Goal: Task Accomplishment & Management: Manage account settings

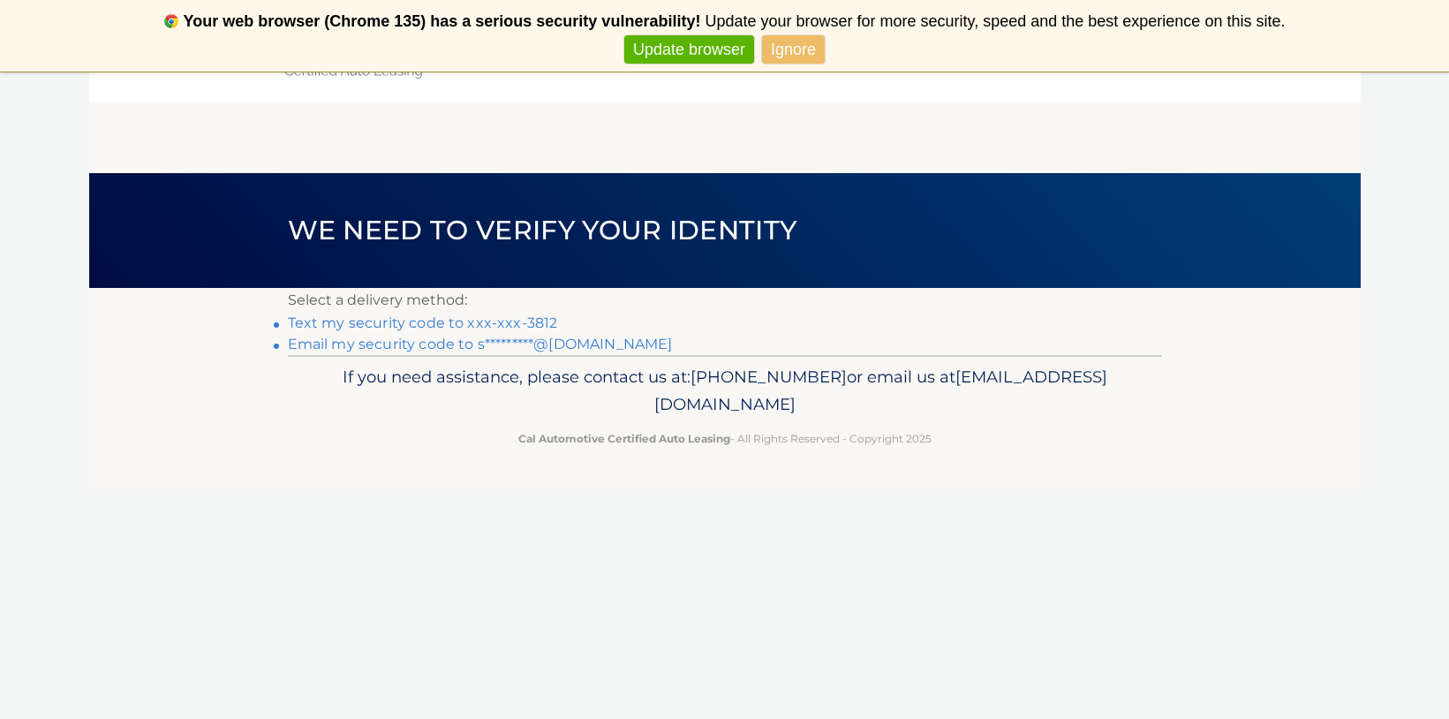
click at [484, 321] on link "Text my security code to xxx-xxx-3812" at bounding box center [423, 322] width 270 height 17
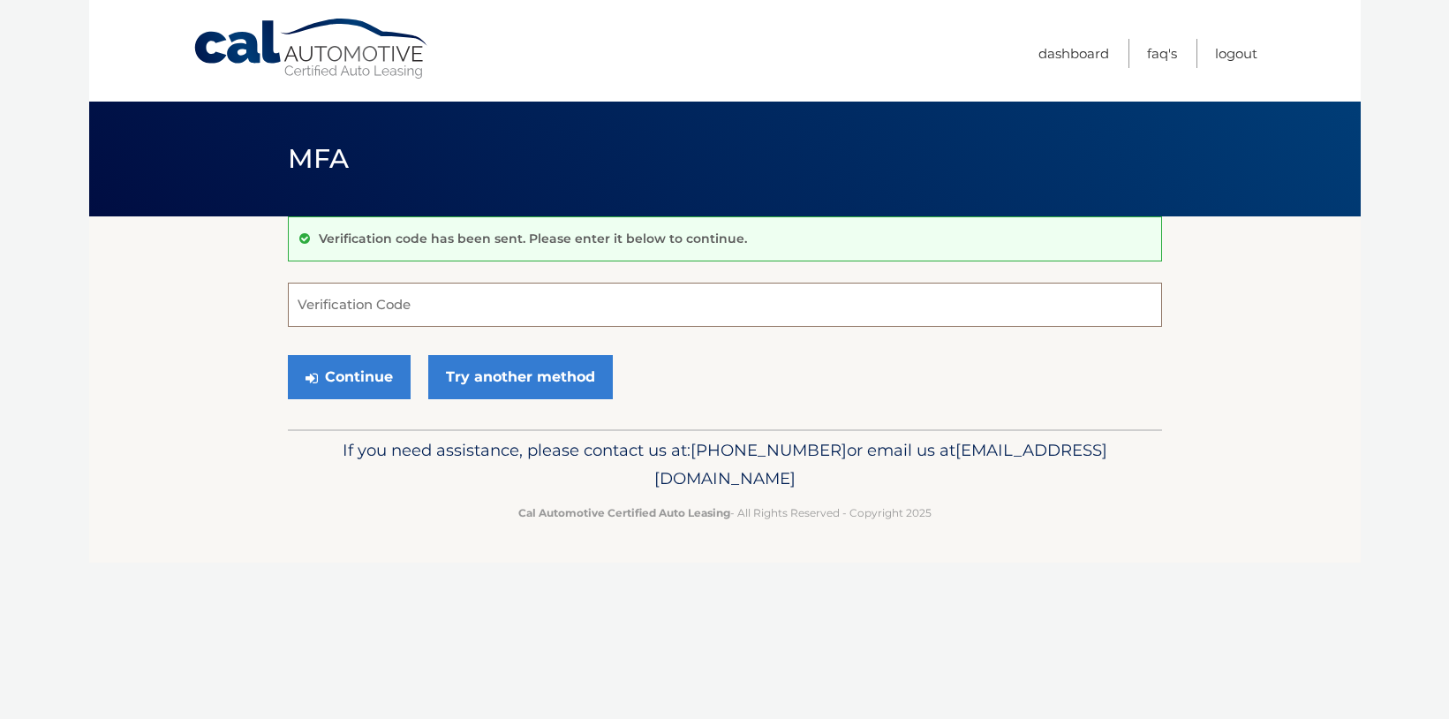
click at [455, 307] on input "Verification Code" at bounding box center [725, 305] width 874 height 44
type input "490609"
click at [378, 367] on button "Continue" at bounding box center [349, 377] width 123 height 44
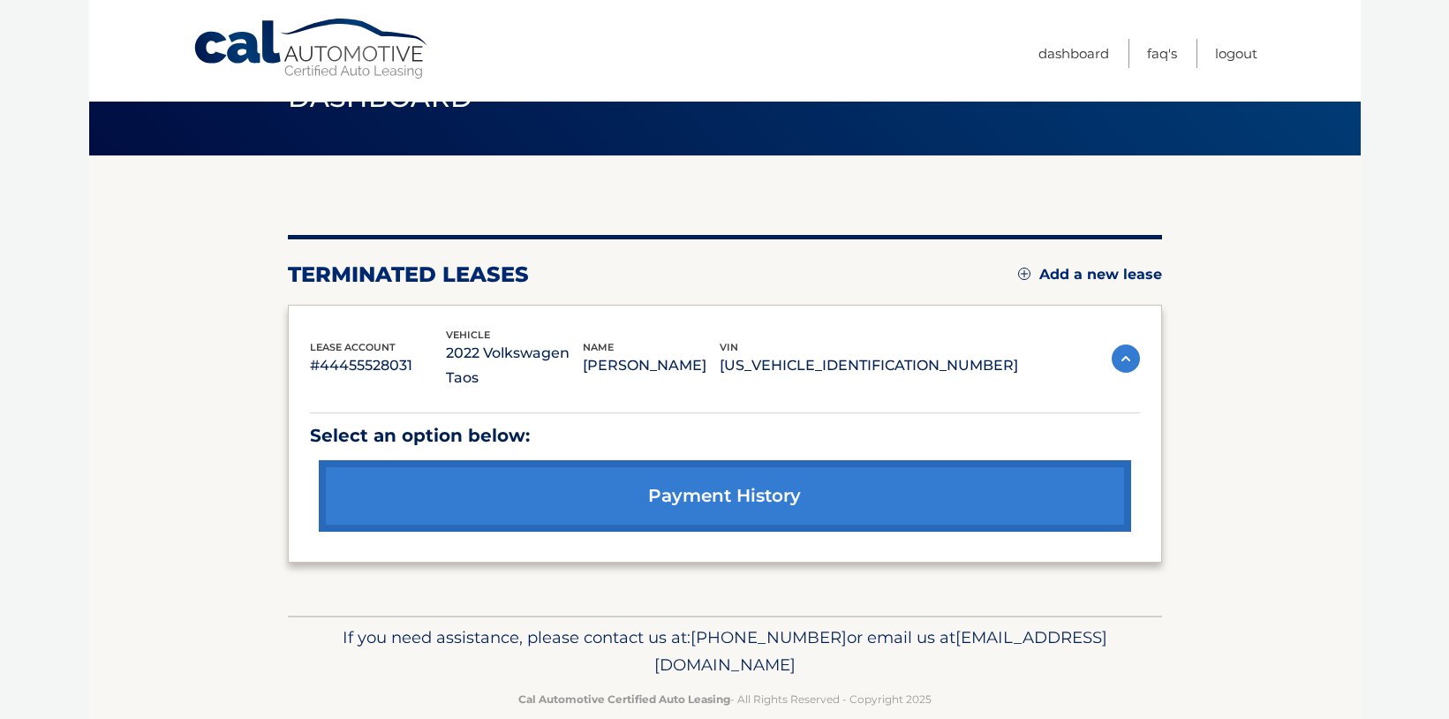
scroll to position [66, 0]
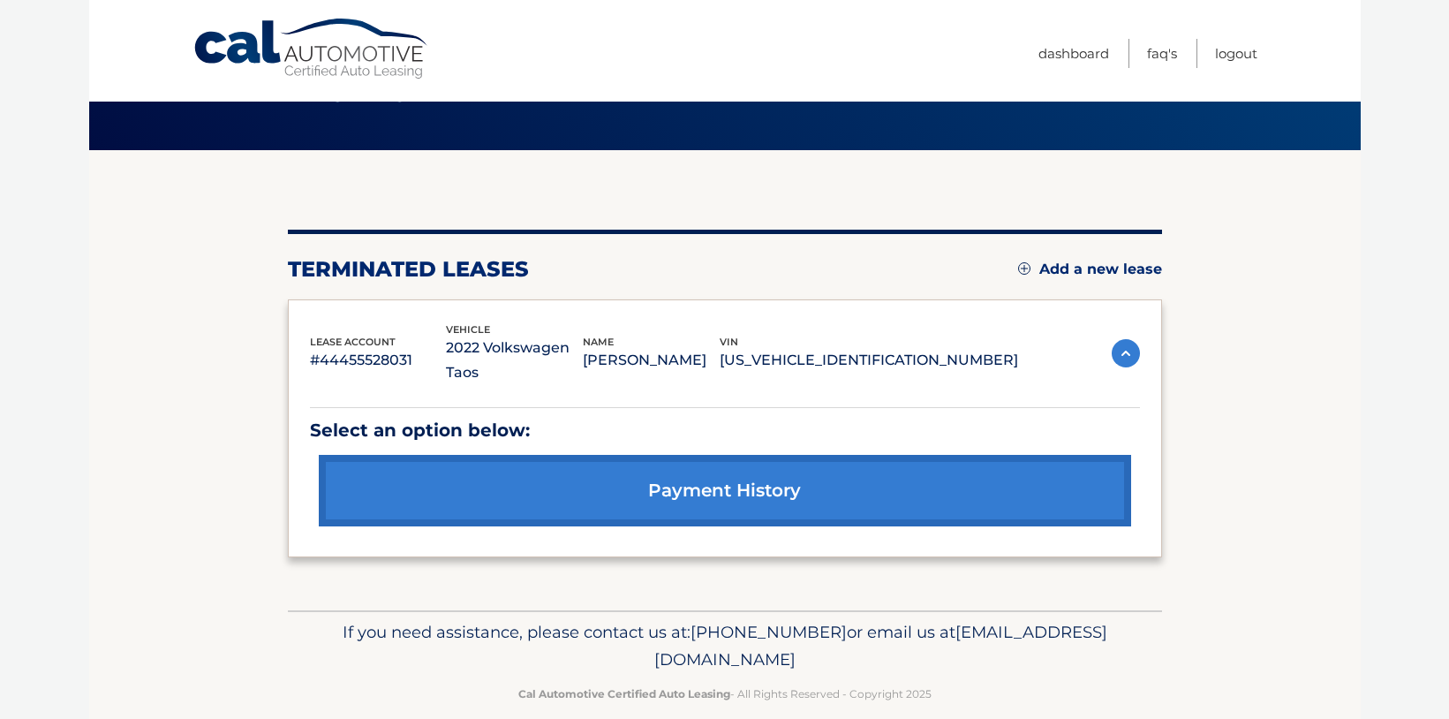
click at [1096, 263] on link "Add a new lease" at bounding box center [1090, 270] width 144 height 18
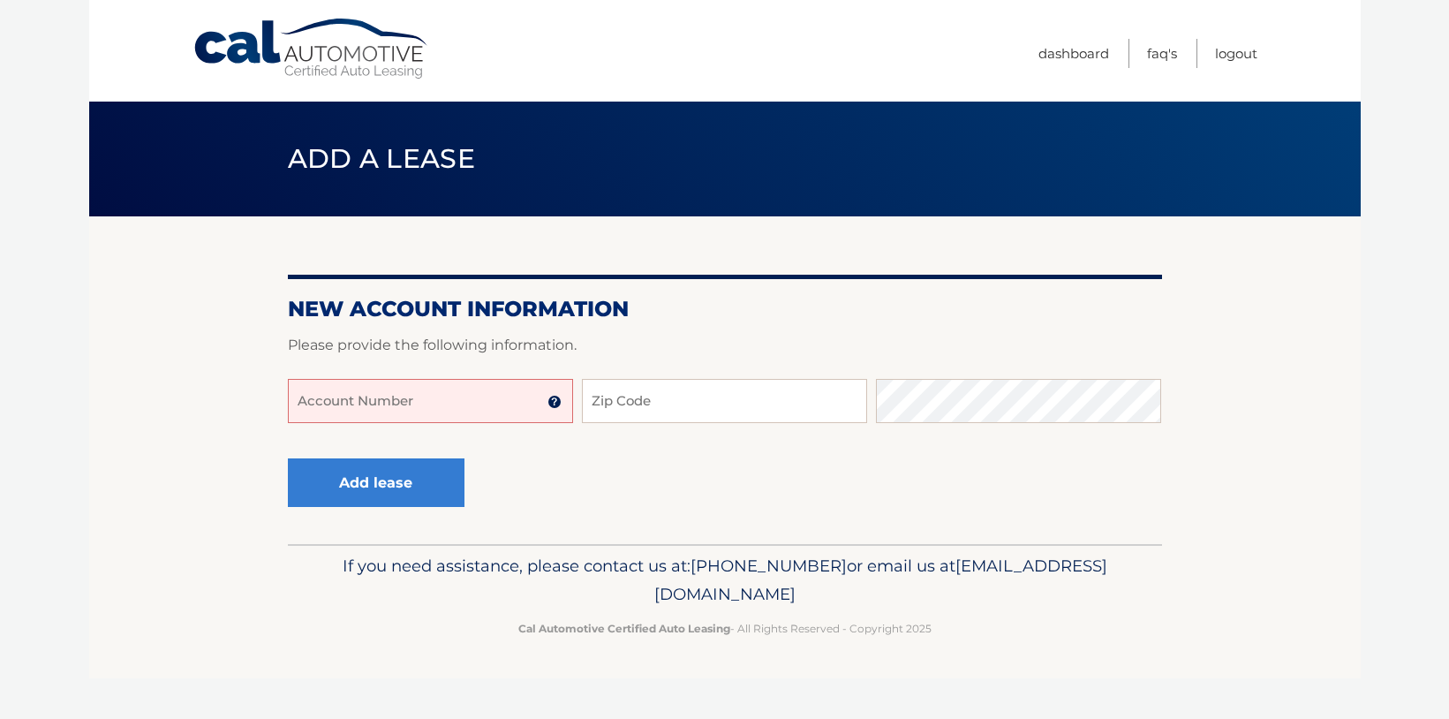
click at [556, 403] on img at bounding box center [555, 402] width 14 height 14
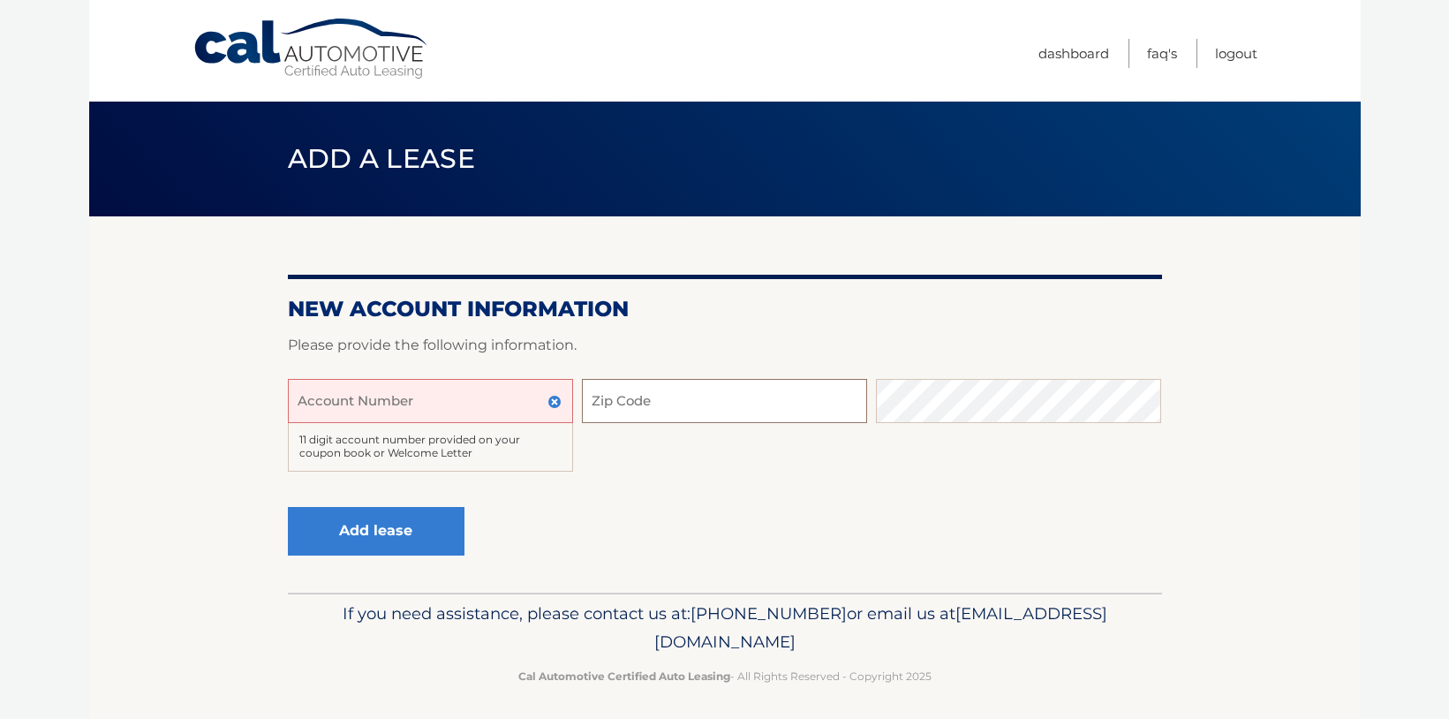
click at [668, 400] on input "Zip Code" at bounding box center [724, 401] width 285 height 44
click at [819, 412] on input "Zip Code" at bounding box center [724, 401] width 285 height 44
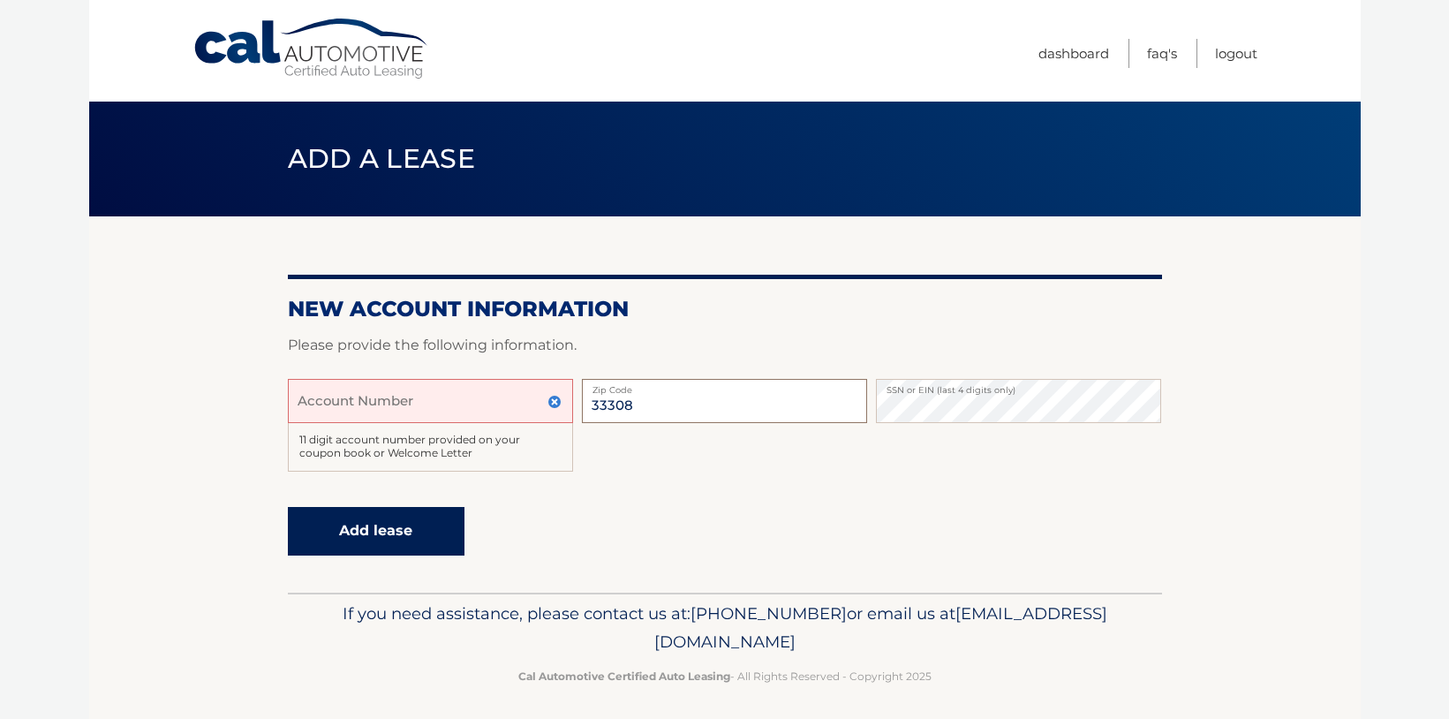
type input "33308"
click at [418, 524] on button "Add lease" at bounding box center [376, 531] width 177 height 49
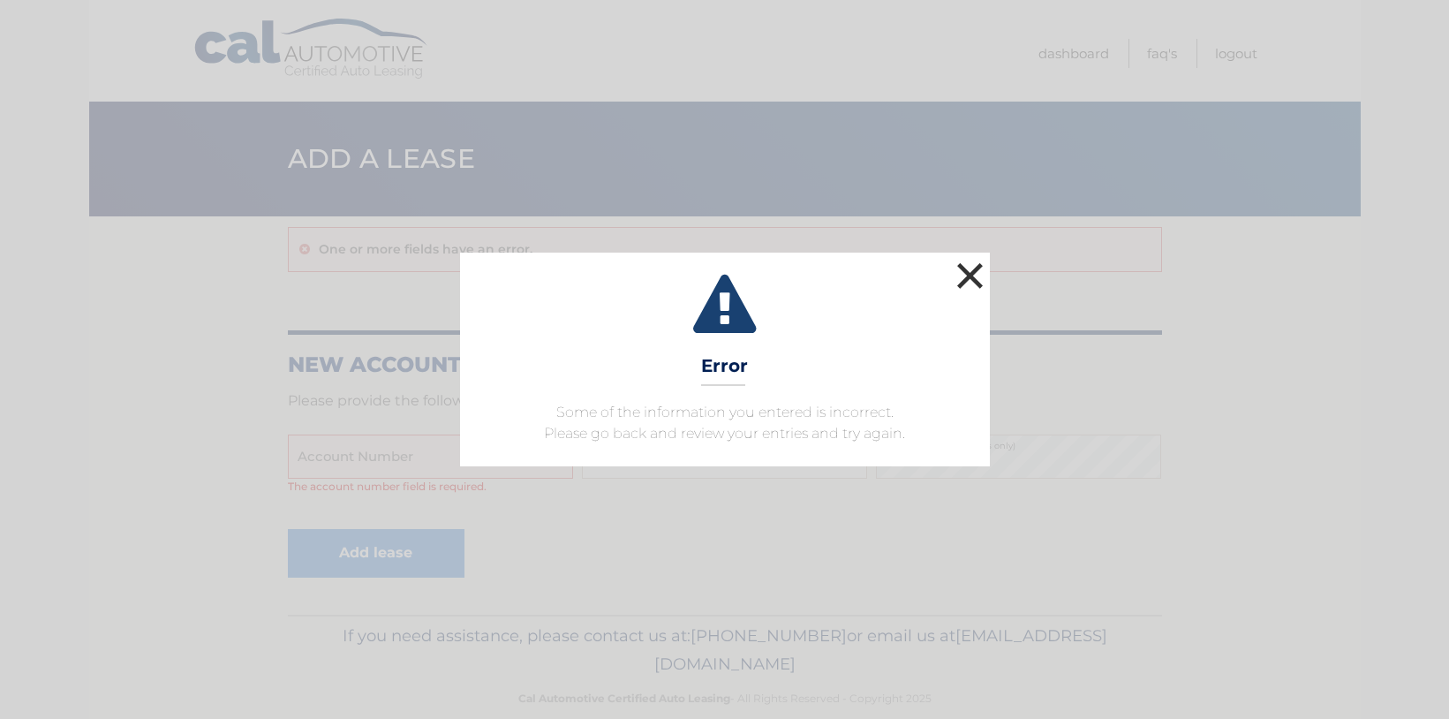
click at [973, 269] on button "×" at bounding box center [970, 275] width 35 height 35
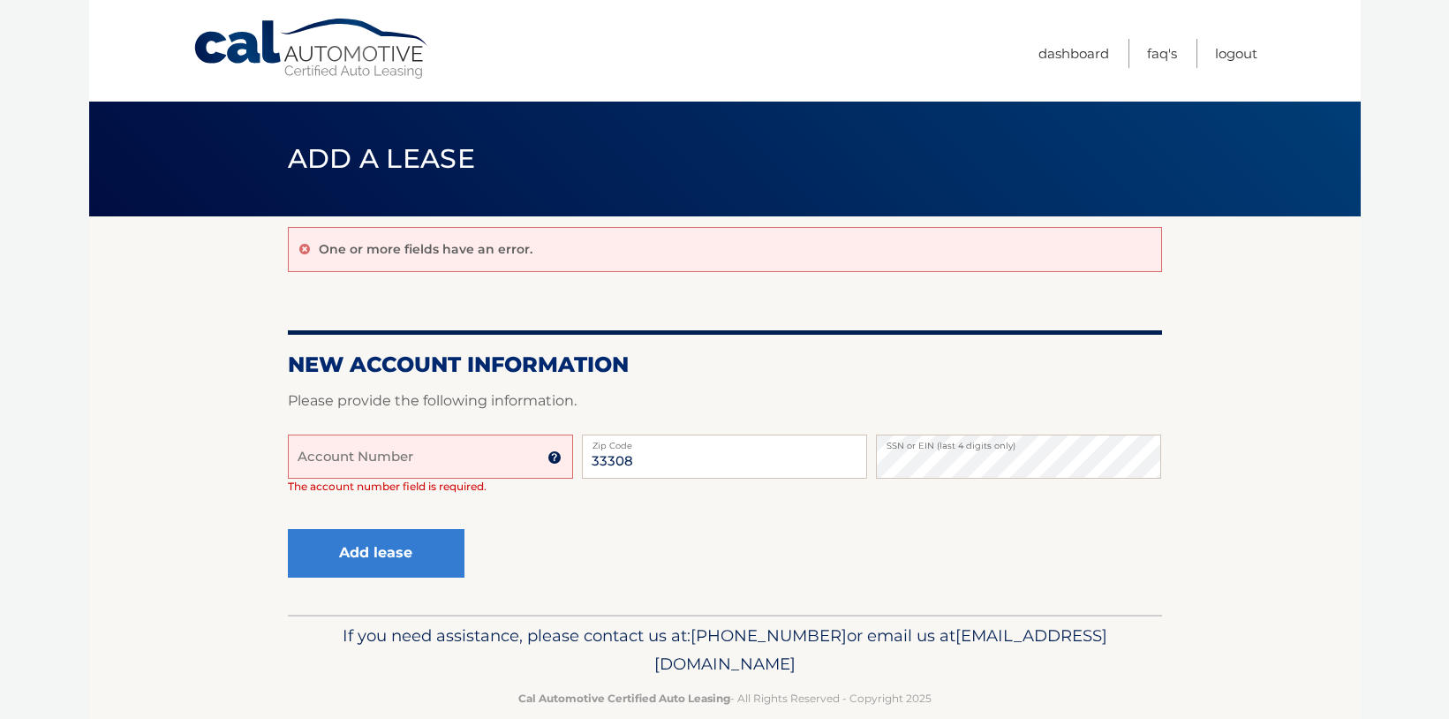
click at [429, 473] on input "Account Number" at bounding box center [430, 457] width 285 height 44
click at [341, 462] on input "Account Number" at bounding box center [430, 457] width 285 height 44
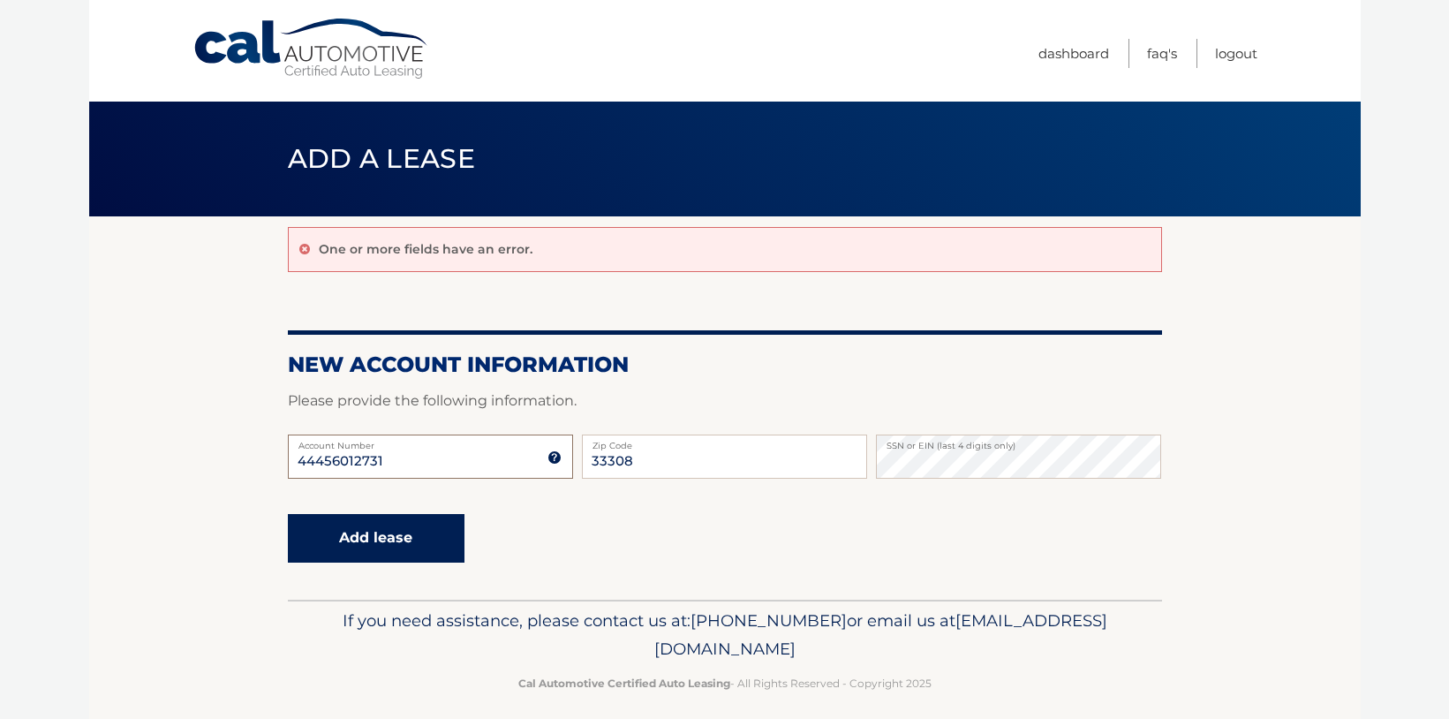
type input "44456012731"
click at [353, 535] on button "Add lease" at bounding box center [376, 538] width 177 height 49
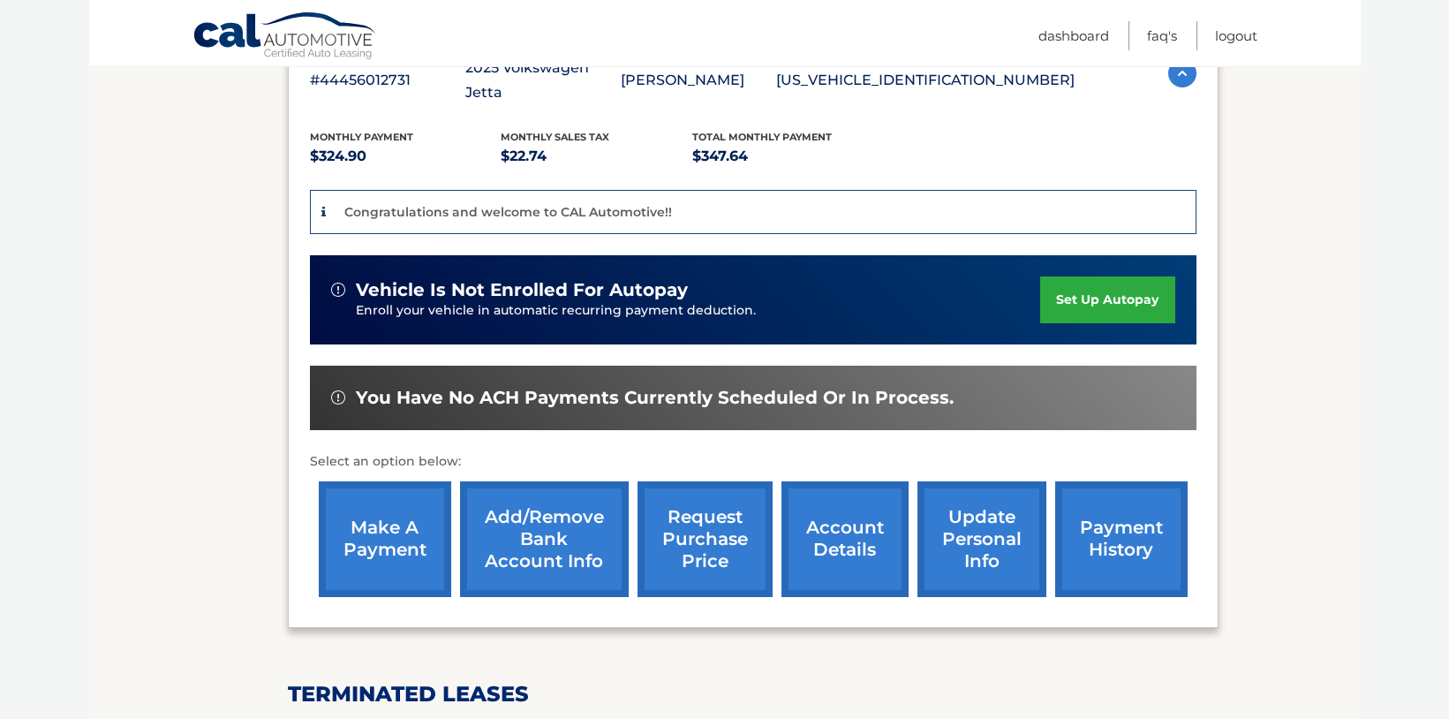
scroll to position [185, 0]
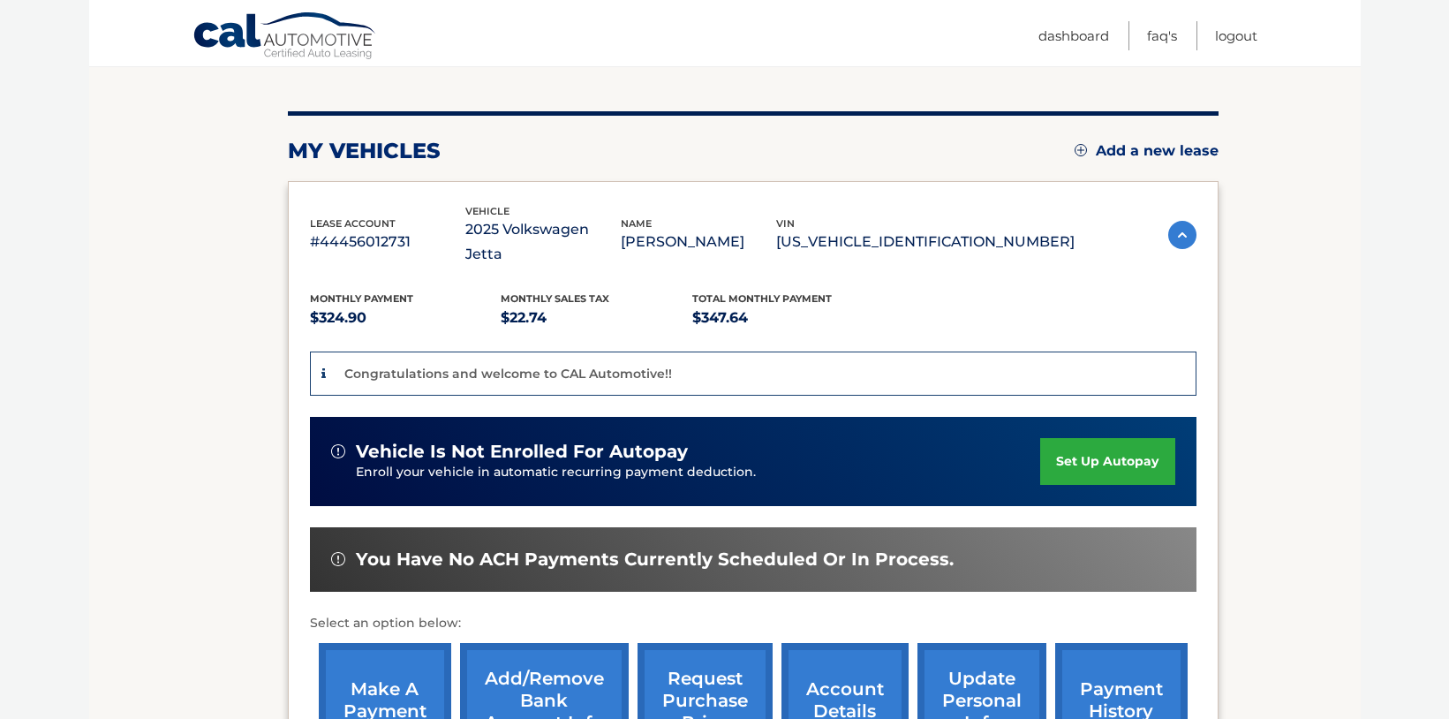
click at [1094, 438] on link "set up autopay" at bounding box center [1107, 461] width 134 height 47
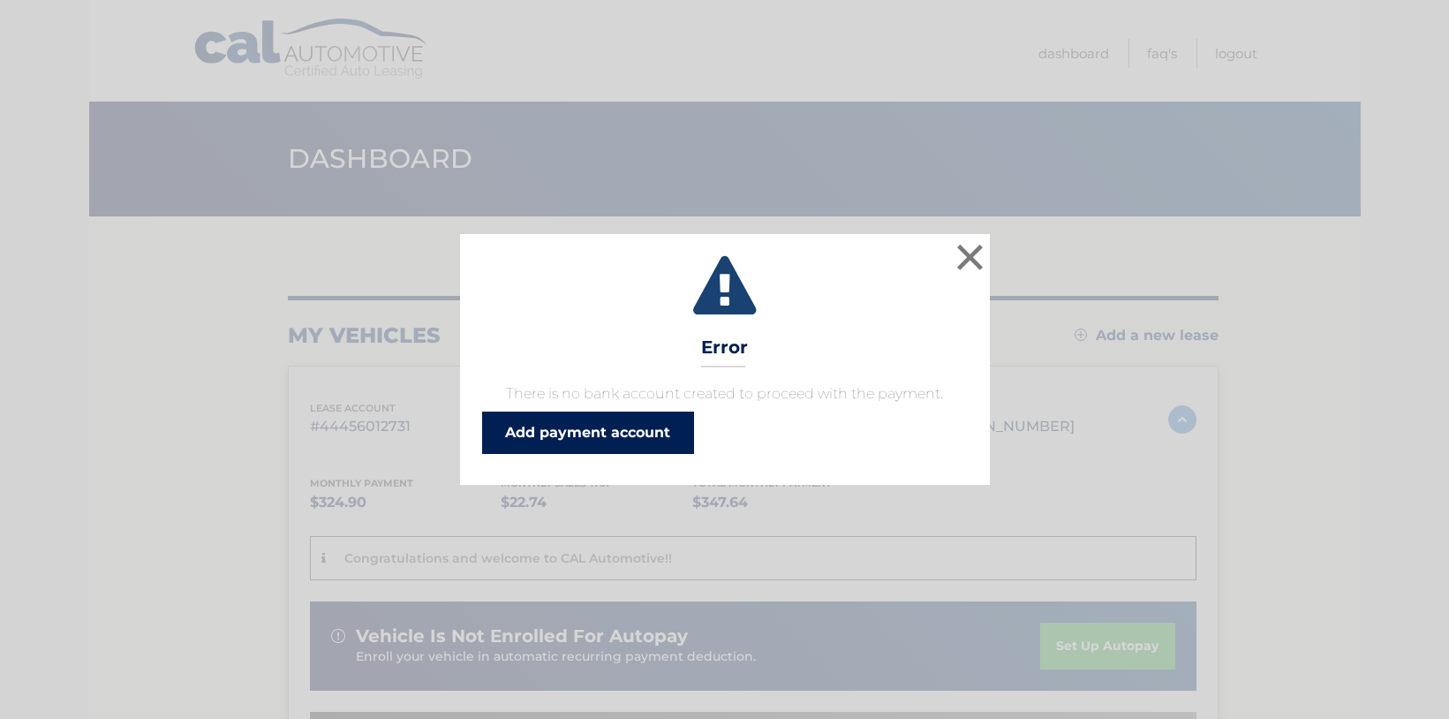
click at [616, 419] on link "Add payment account" at bounding box center [588, 433] width 212 height 42
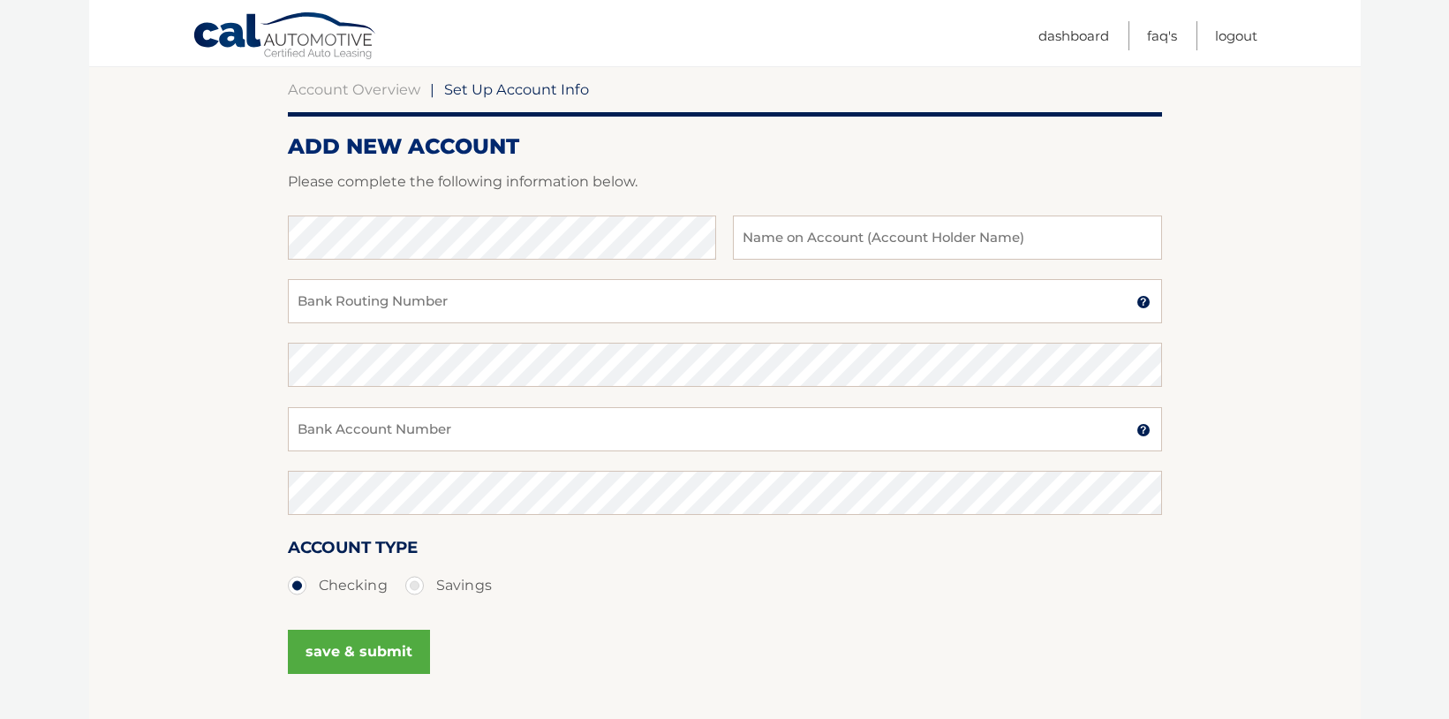
scroll to position [166, 0]
click at [803, 244] on input "[PERSON_NAME]" at bounding box center [947, 239] width 428 height 44
type input "[PERSON_NAME]"
click at [667, 300] on input "Bank Routing Number" at bounding box center [725, 303] width 874 height 44
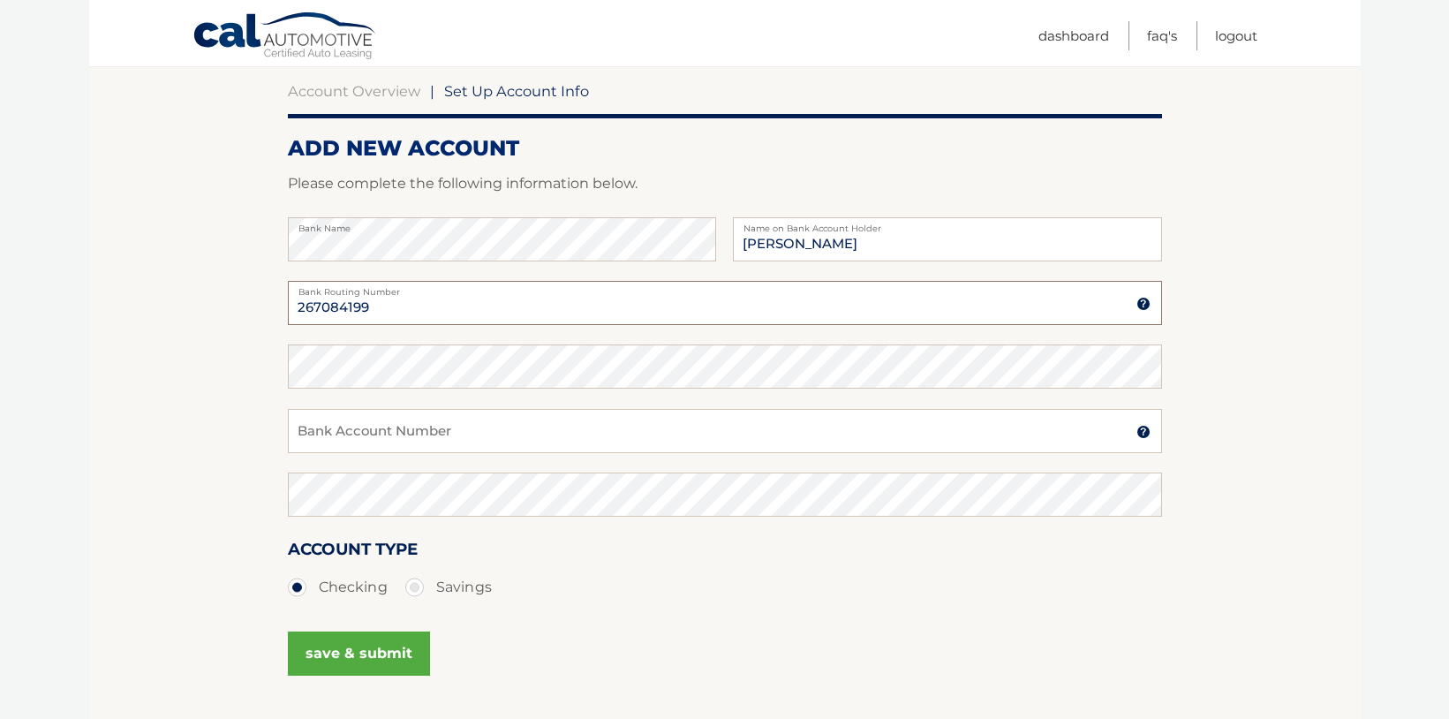
type input "267084199"
click at [635, 430] on input "Bank Account Number" at bounding box center [725, 431] width 874 height 44
type input "1218748294"
click at [381, 647] on button "save & submit" at bounding box center [359, 653] width 142 height 44
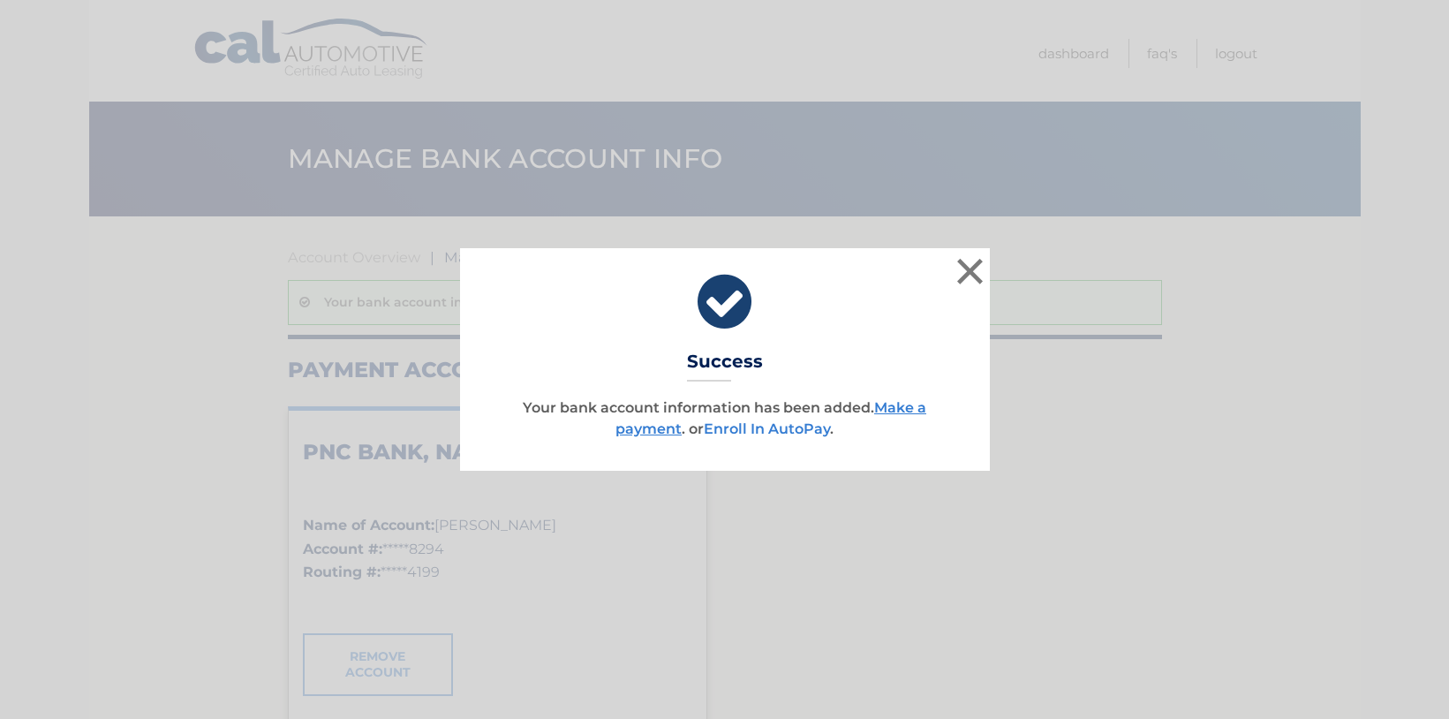
click at [805, 427] on link "Enroll In AutoPay" at bounding box center [767, 428] width 126 height 17
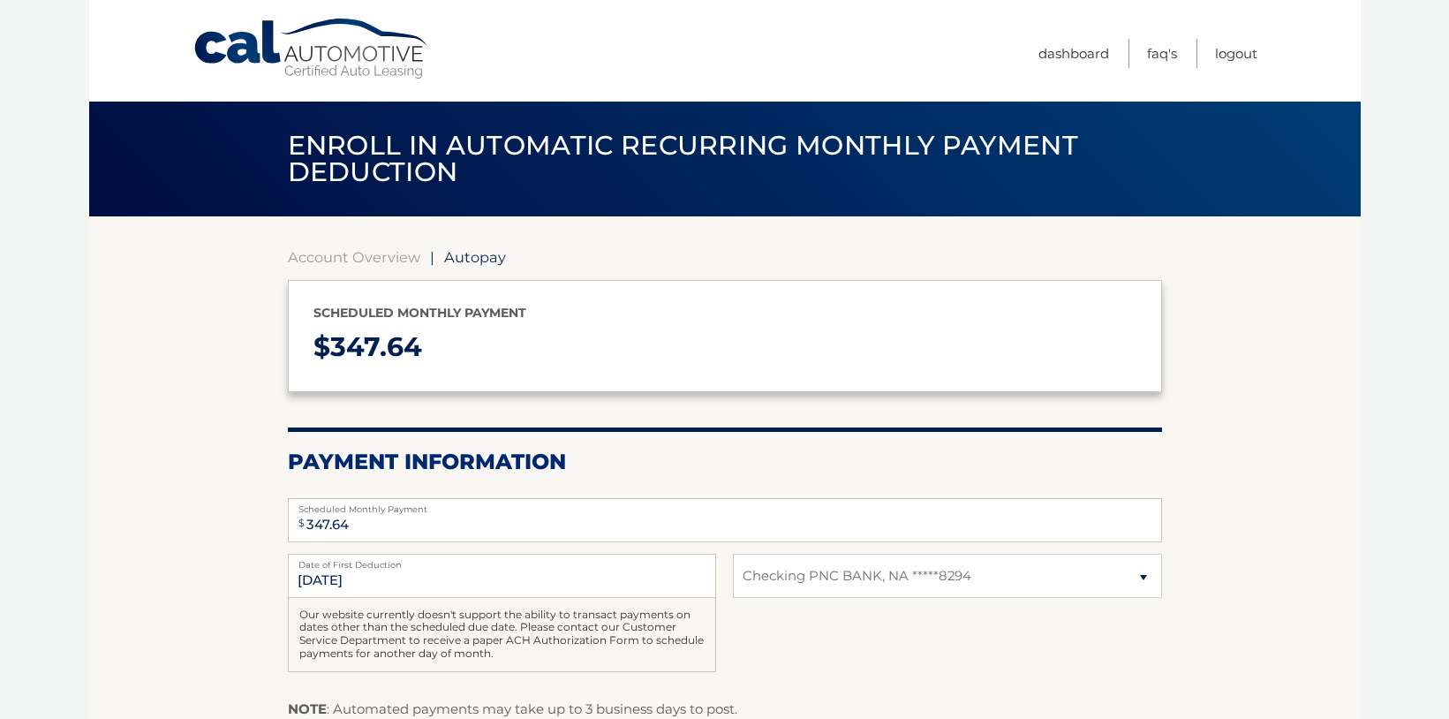
select select "ZGVhNmVkMmEtYzVlMy00N2U4LWEzZTAtMWJkMjE0ZmUwYzhl"
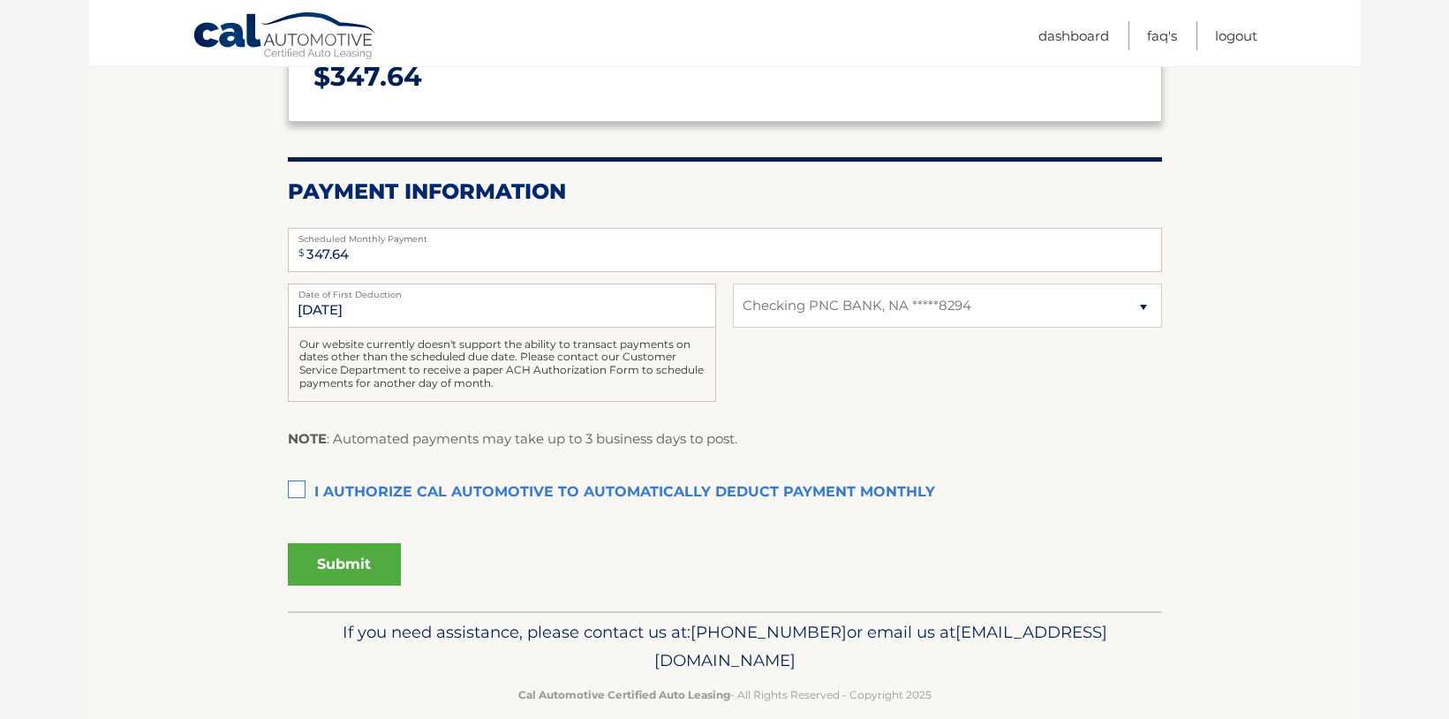
scroll to position [296, 0]
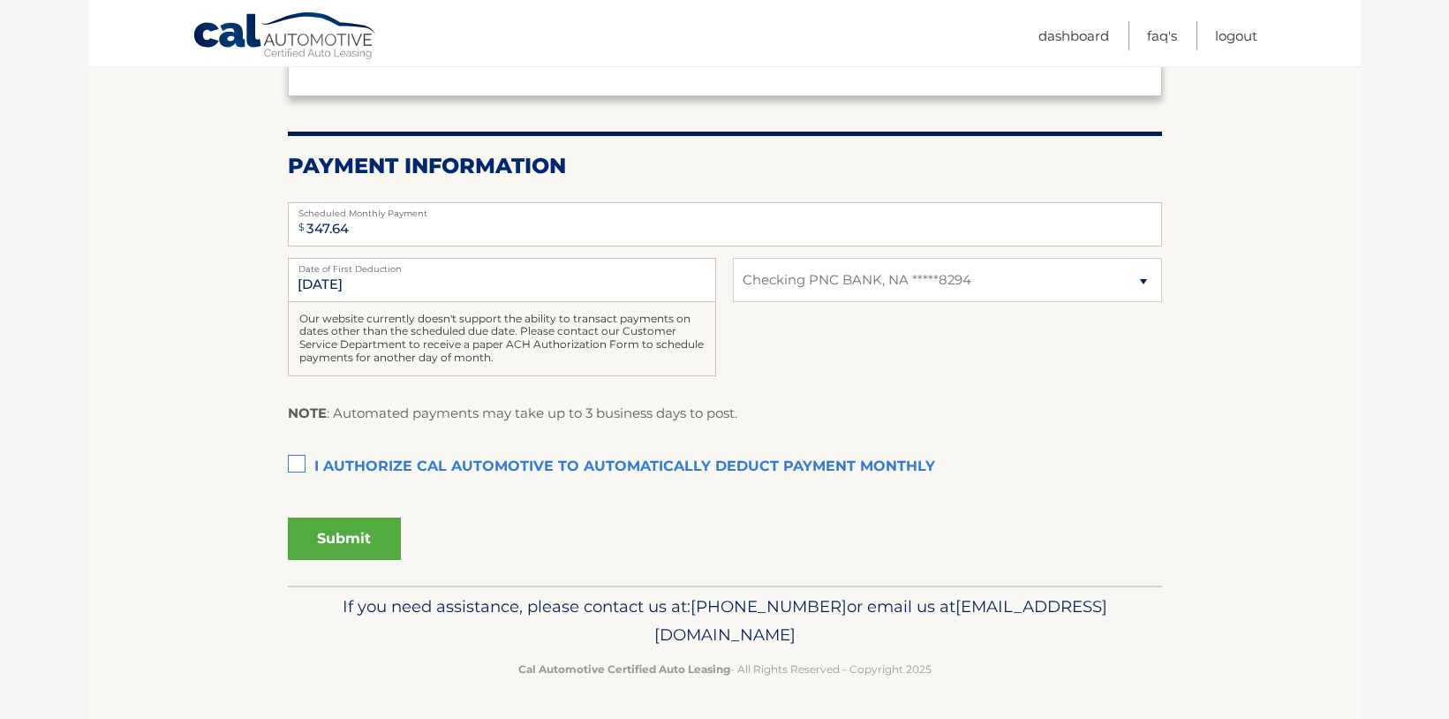
click at [298, 457] on label "I authorize cal automotive to automatically deduct payment monthly This checkbo…" at bounding box center [725, 467] width 874 height 35
click at [0, 0] on input "I authorize cal automotive to automatically deduct payment monthly This checkbo…" at bounding box center [0, 0] width 0 height 0
click at [342, 530] on button "Submit" at bounding box center [344, 539] width 113 height 42
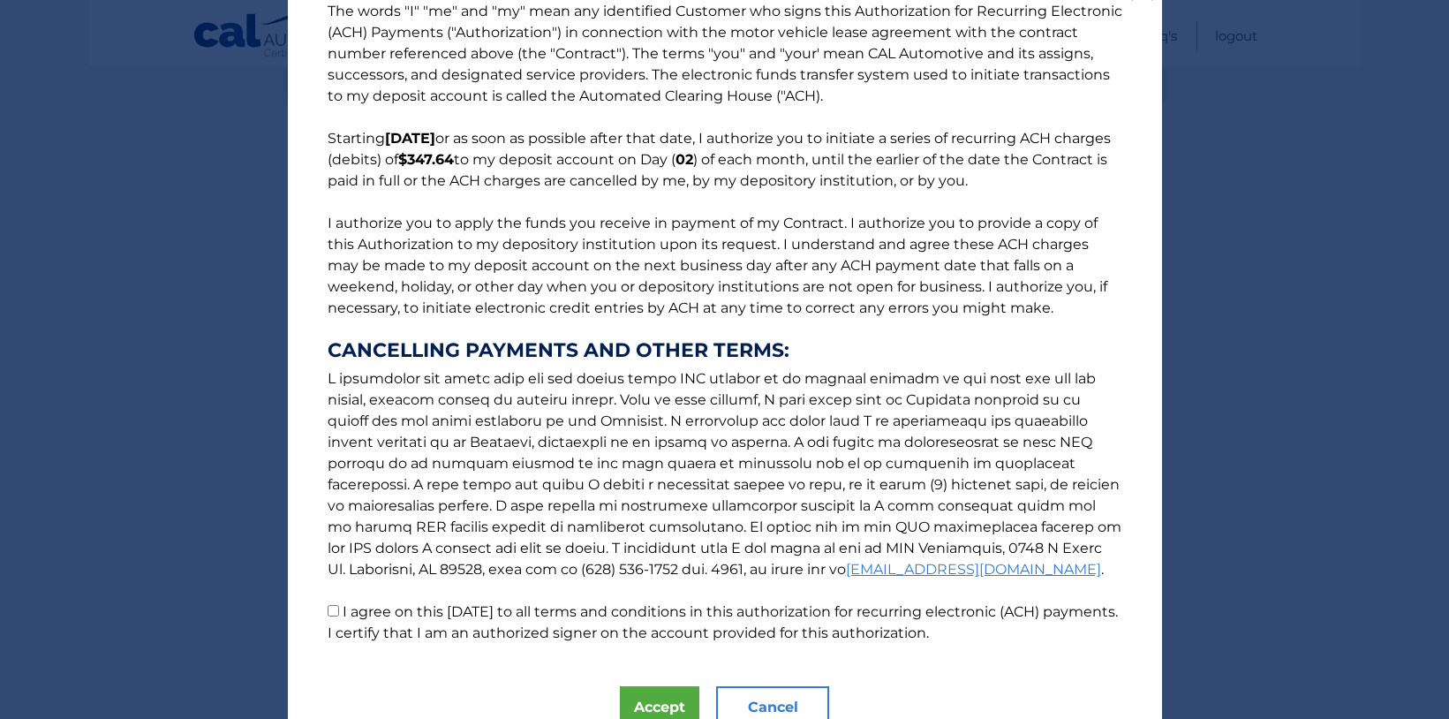
scroll to position [115, 0]
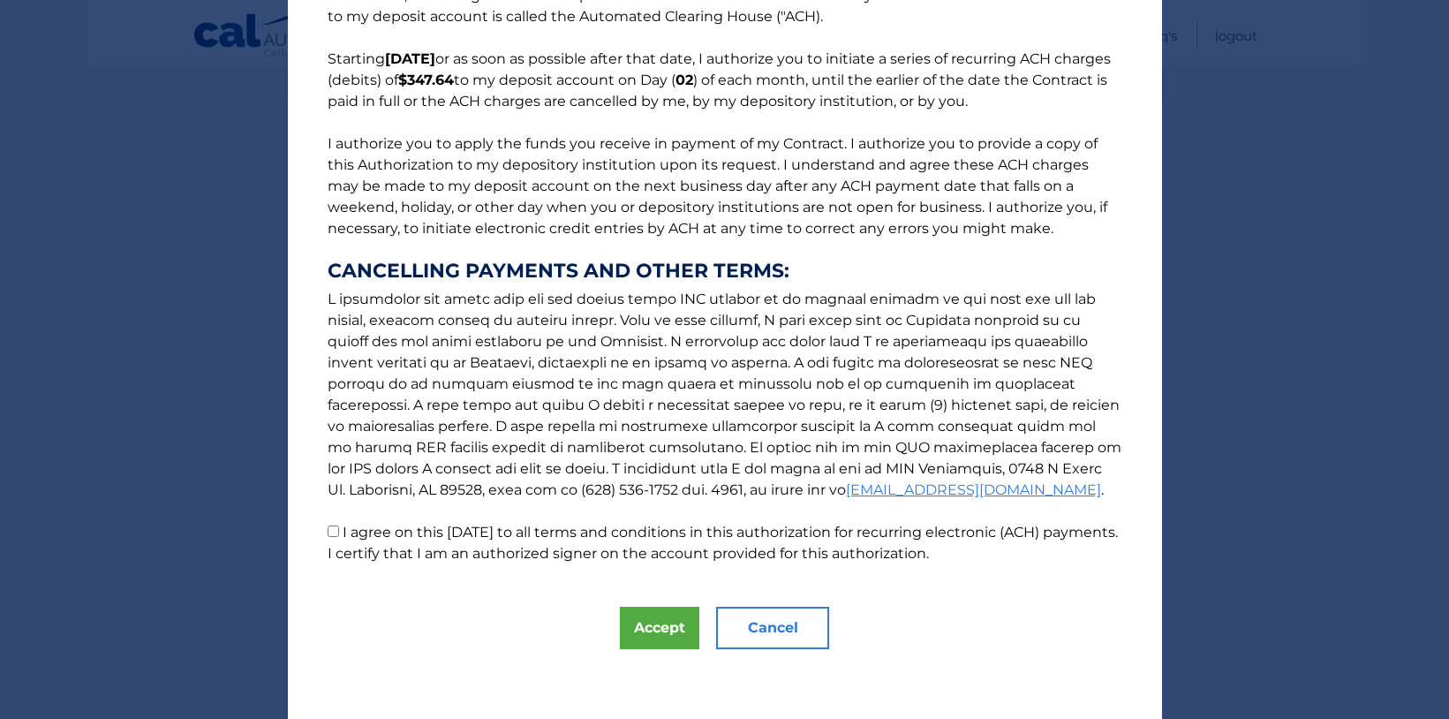
click at [334, 534] on input "I agree on this 09/30/2025 to all terms and conditions in this authorization fo…" at bounding box center [333, 531] width 11 height 11
checkbox input "true"
click at [658, 628] on button "Accept" at bounding box center [659, 628] width 79 height 42
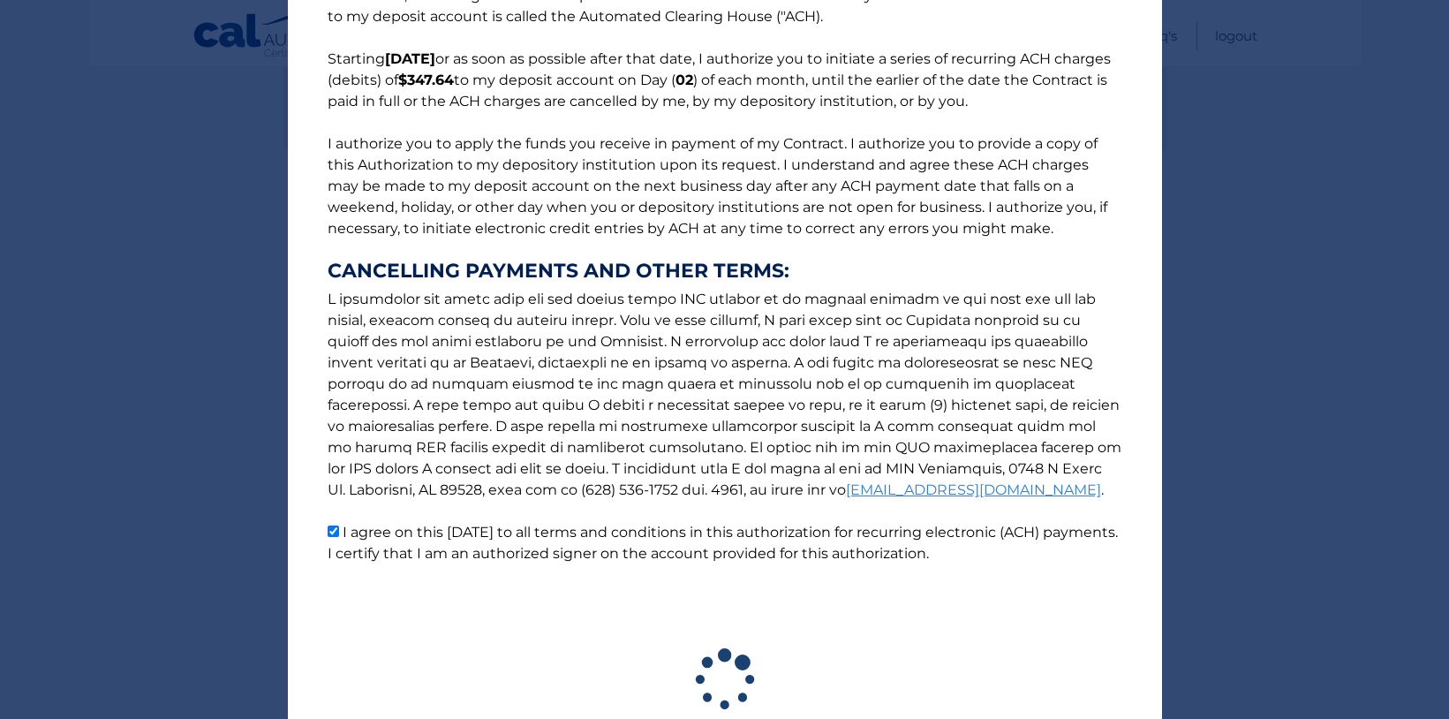
scroll to position [246, 0]
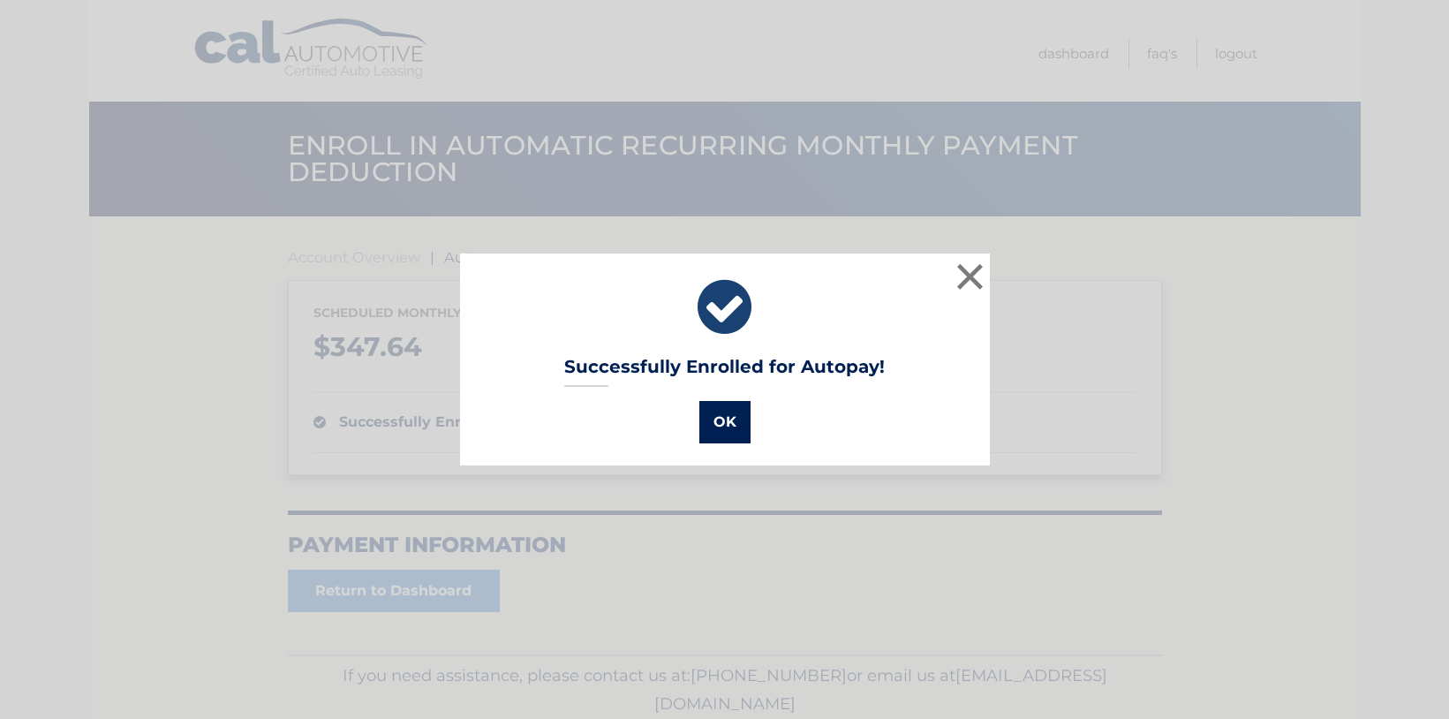
click at [722, 418] on button "OK" at bounding box center [724, 422] width 51 height 42
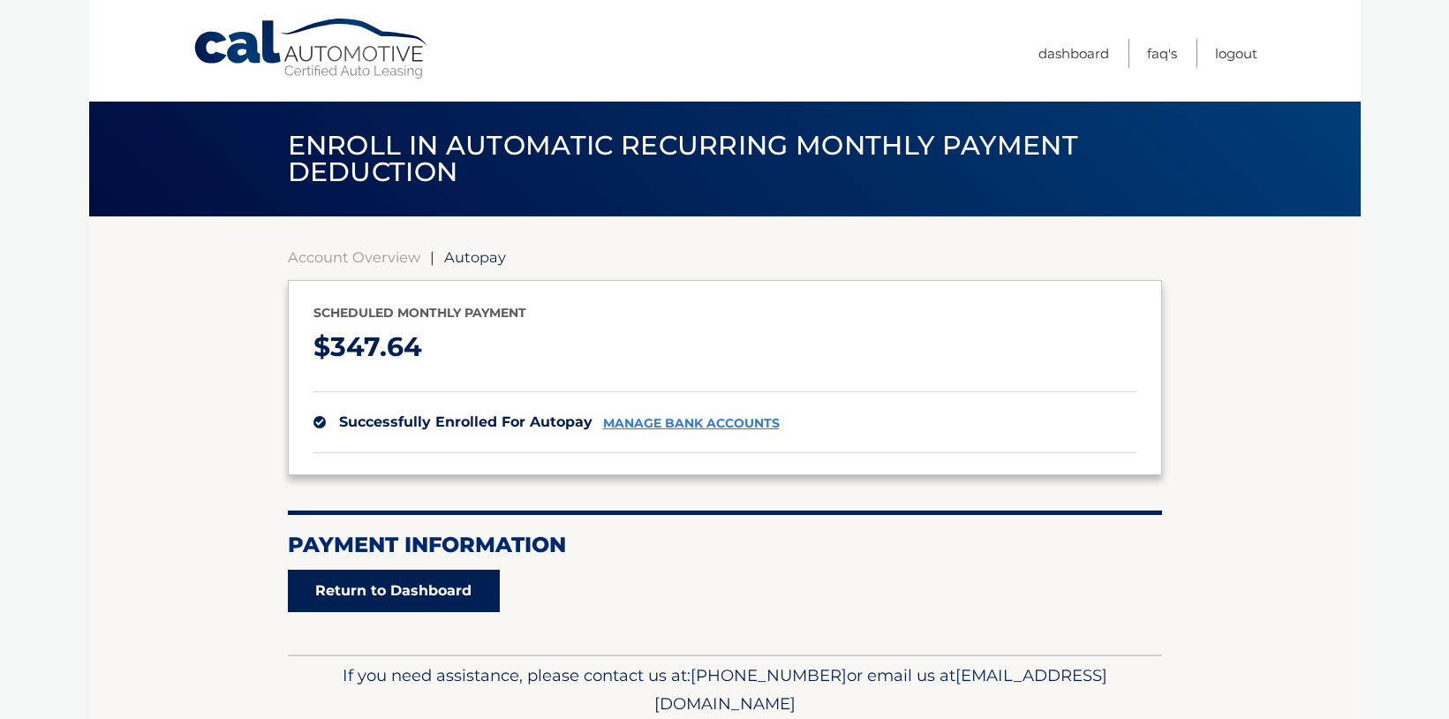
click at [467, 589] on link "Return to Dashboard" at bounding box center [394, 591] width 212 height 42
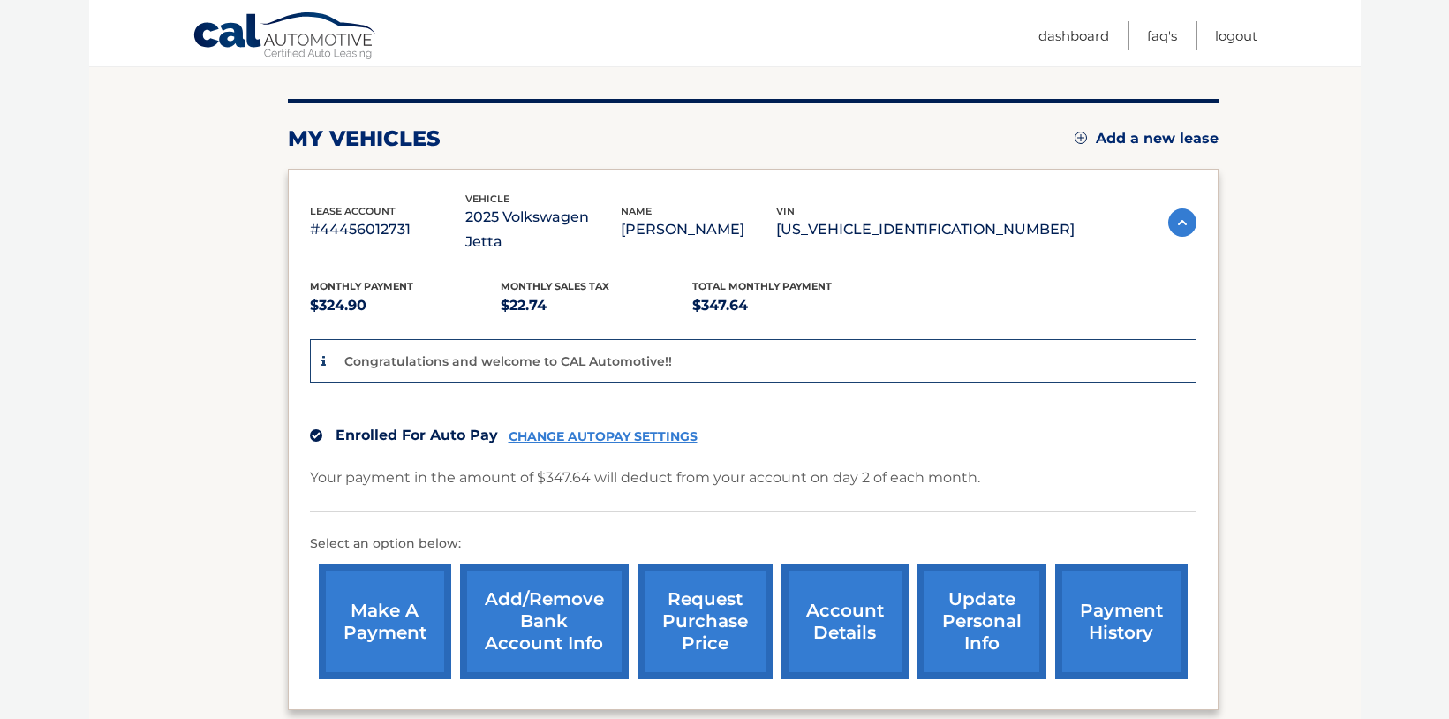
scroll to position [198, 0]
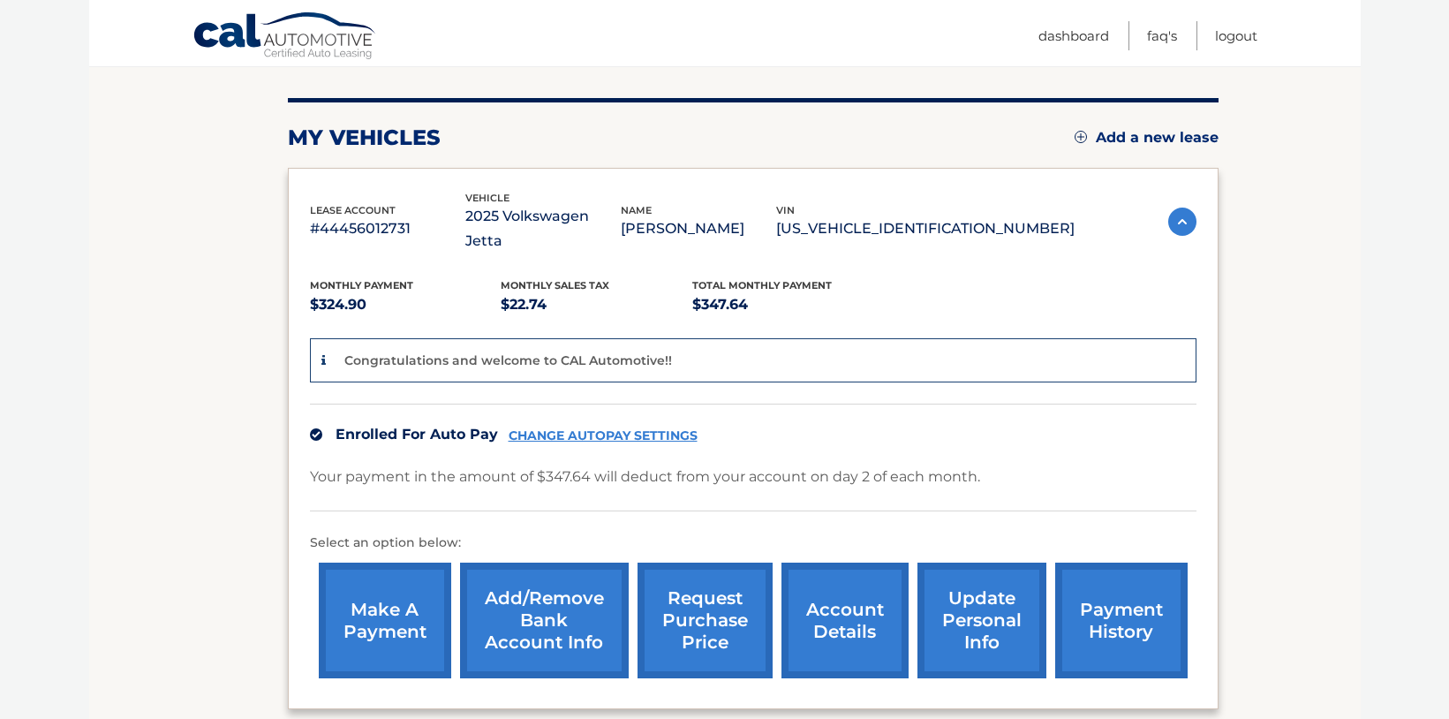
drag, startPoint x: 1059, startPoint y: 361, endPoint x: 1153, endPoint y: 409, distance: 105.9
click at [1160, 408] on div "Monthly Payment $324.90 Monthly sales Tax $22.74 Total Monthly Payment $347.64 …" at bounding box center [753, 470] width 887 height 434
click at [1252, 348] on section "my vehicles Add a new lease lease account #44456012731 vehicle 2025 Volkswagen …" at bounding box center [725, 559] width 1272 height 1080
click at [72, 96] on body "Cal Automotive Menu Dashboard FAQ's Logout" at bounding box center [724, 161] width 1449 height 719
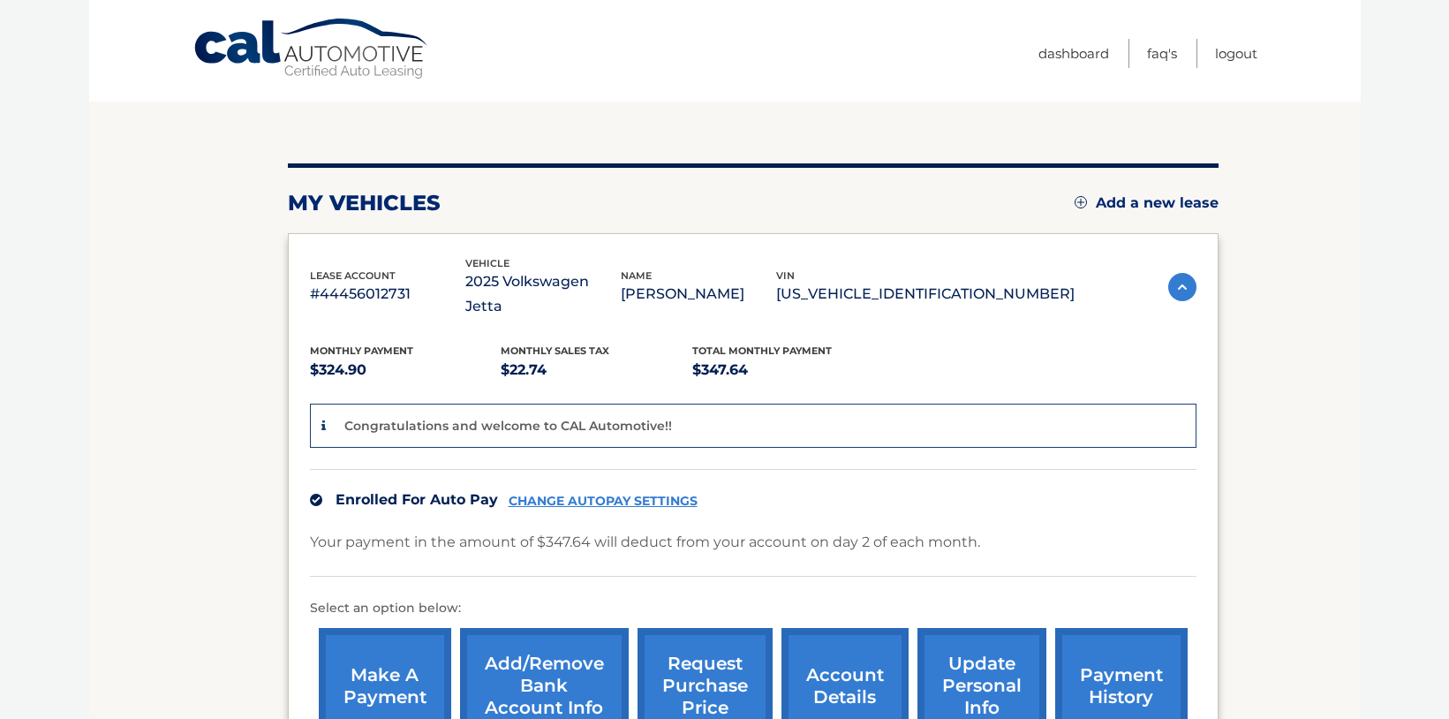
scroll to position [0, 0]
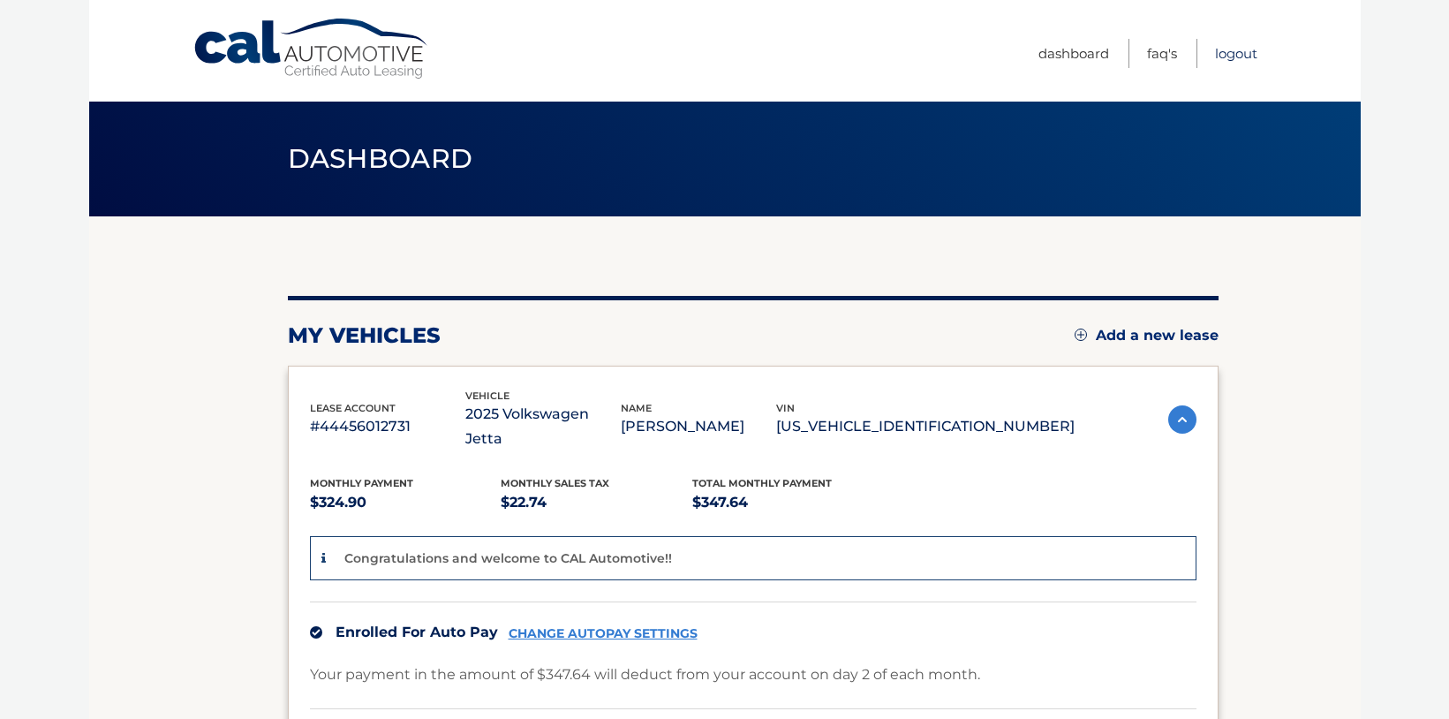
click at [1247, 51] on link "Logout" at bounding box center [1236, 53] width 42 height 29
click at [1244, 50] on link "Logout" at bounding box center [1236, 53] width 42 height 29
